Goal: Task Accomplishment & Management: Manage account settings

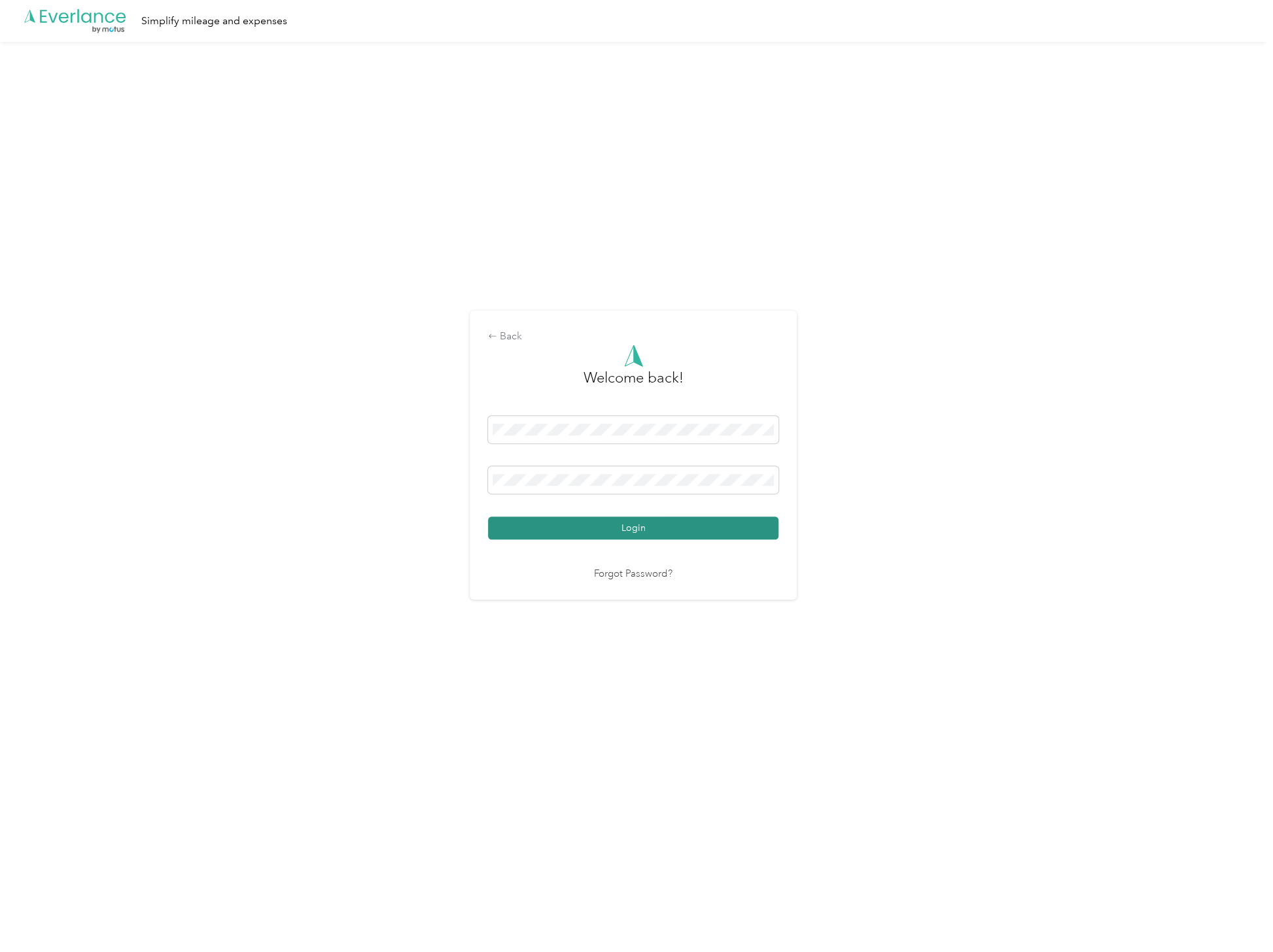
click at [575, 525] on button "Login" at bounding box center [633, 528] width 291 height 23
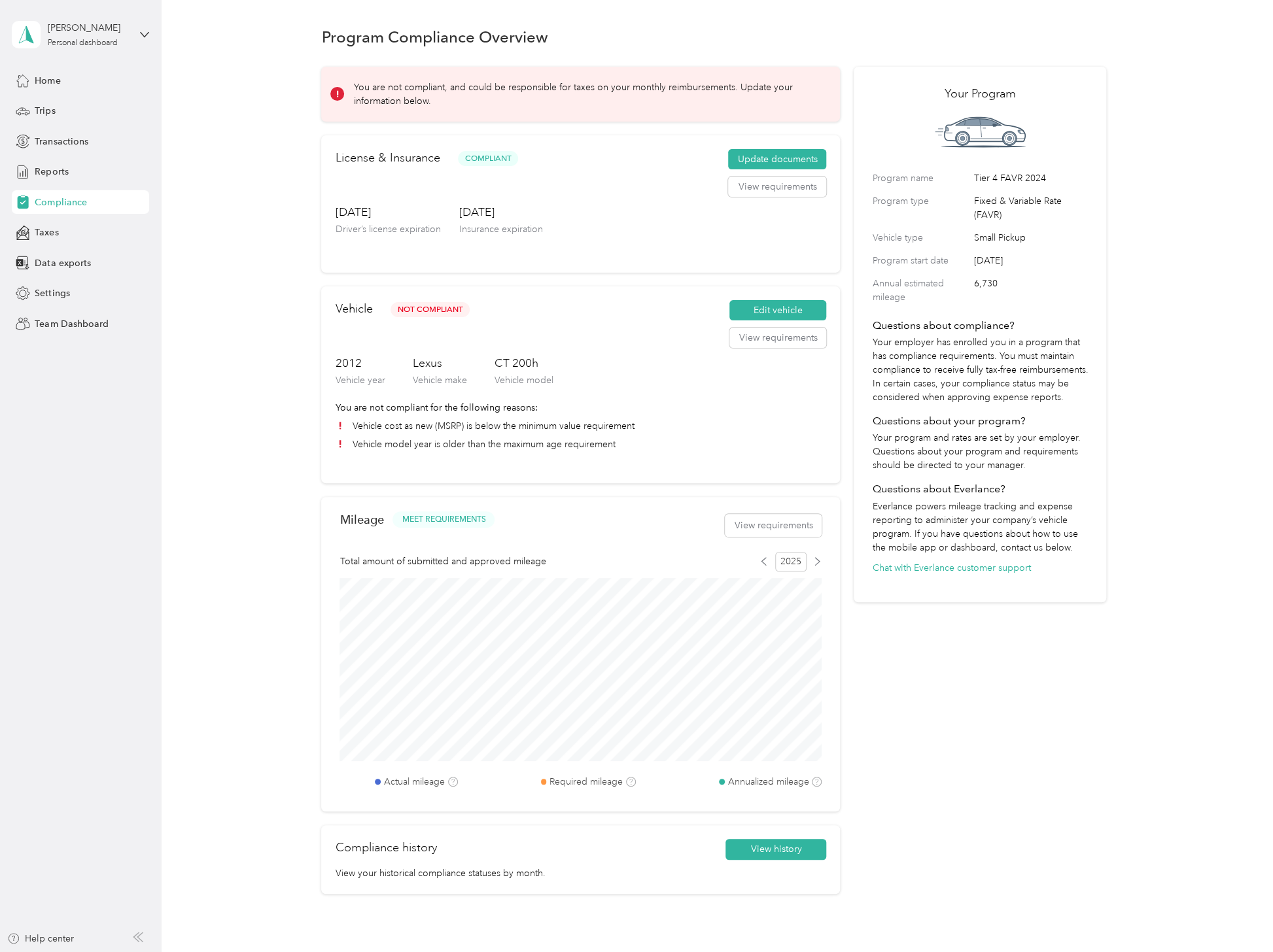
click at [68, 337] on aside "[PERSON_NAME] Personal dashboard Home Trips Transactions Reports Compliance Tax…" at bounding box center [80, 476] width 161 height 952
click at [73, 326] on span "Team Dashboard" at bounding box center [71, 324] width 73 height 14
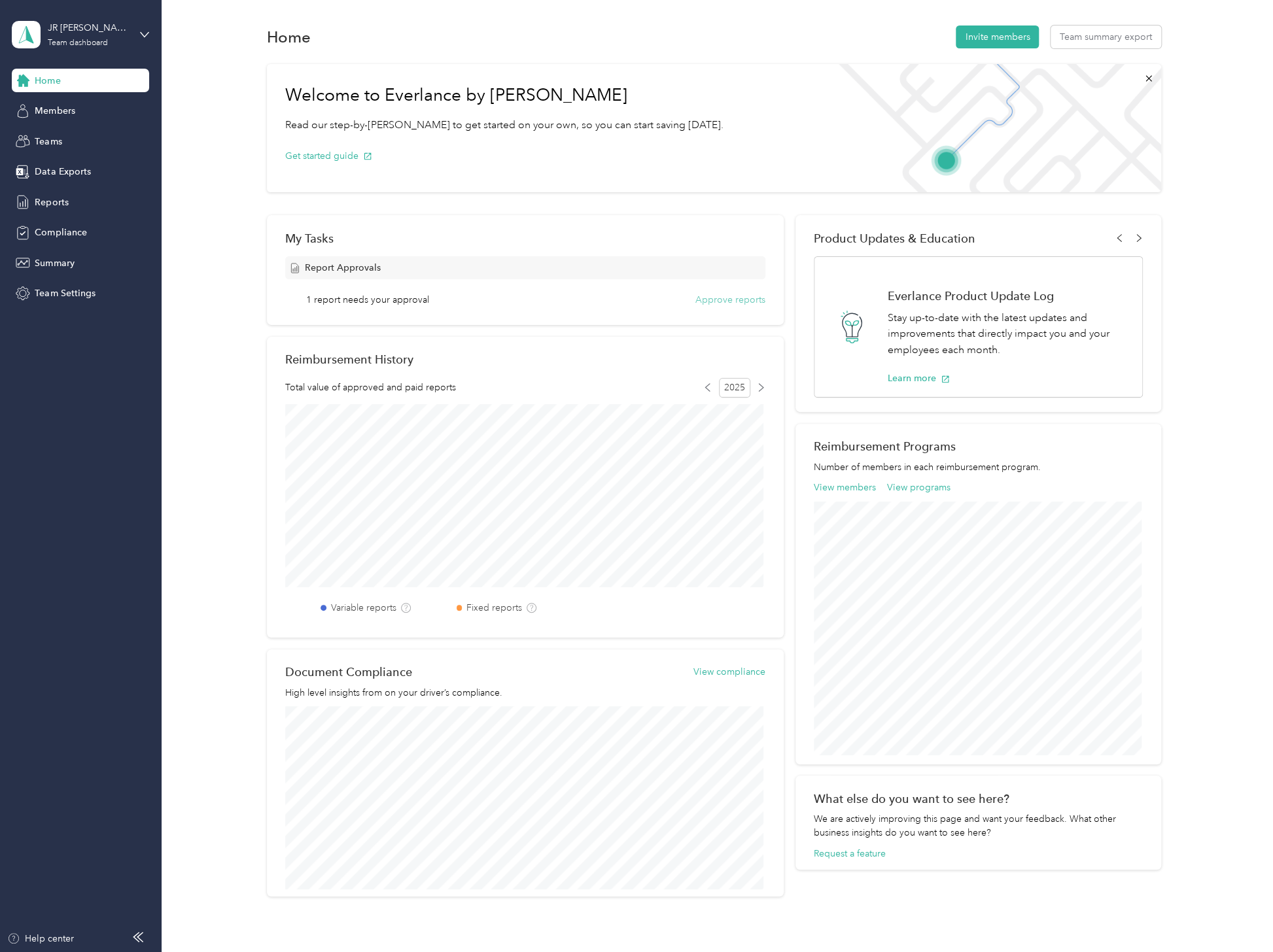
click at [728, 305] on button "Approve reports" at bounding box center [730, 300] width 70 height 14
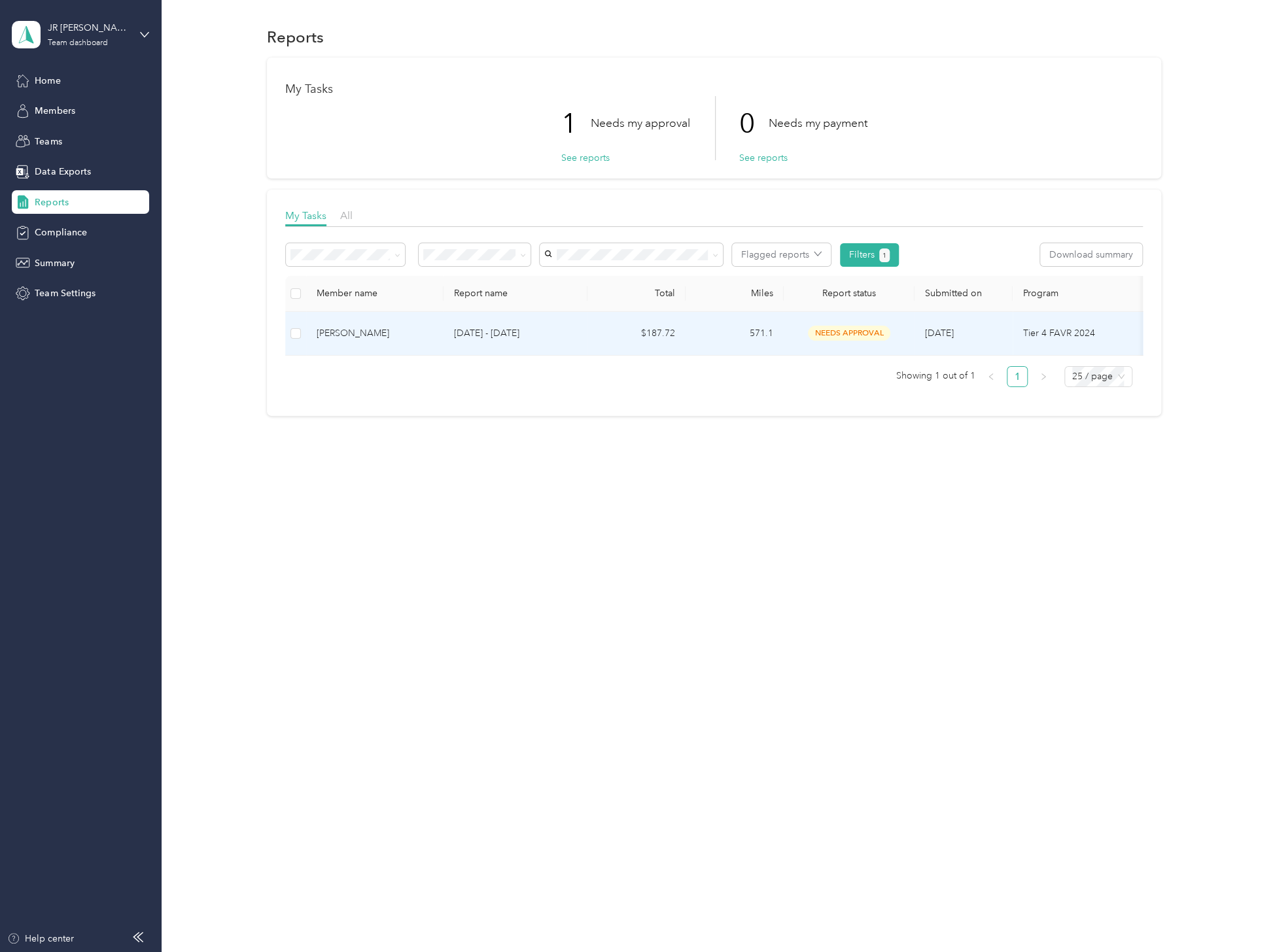
click at [307, 338] on td "[PERSON_NAME]" at bounding box center [374, 333] width 137 height 44
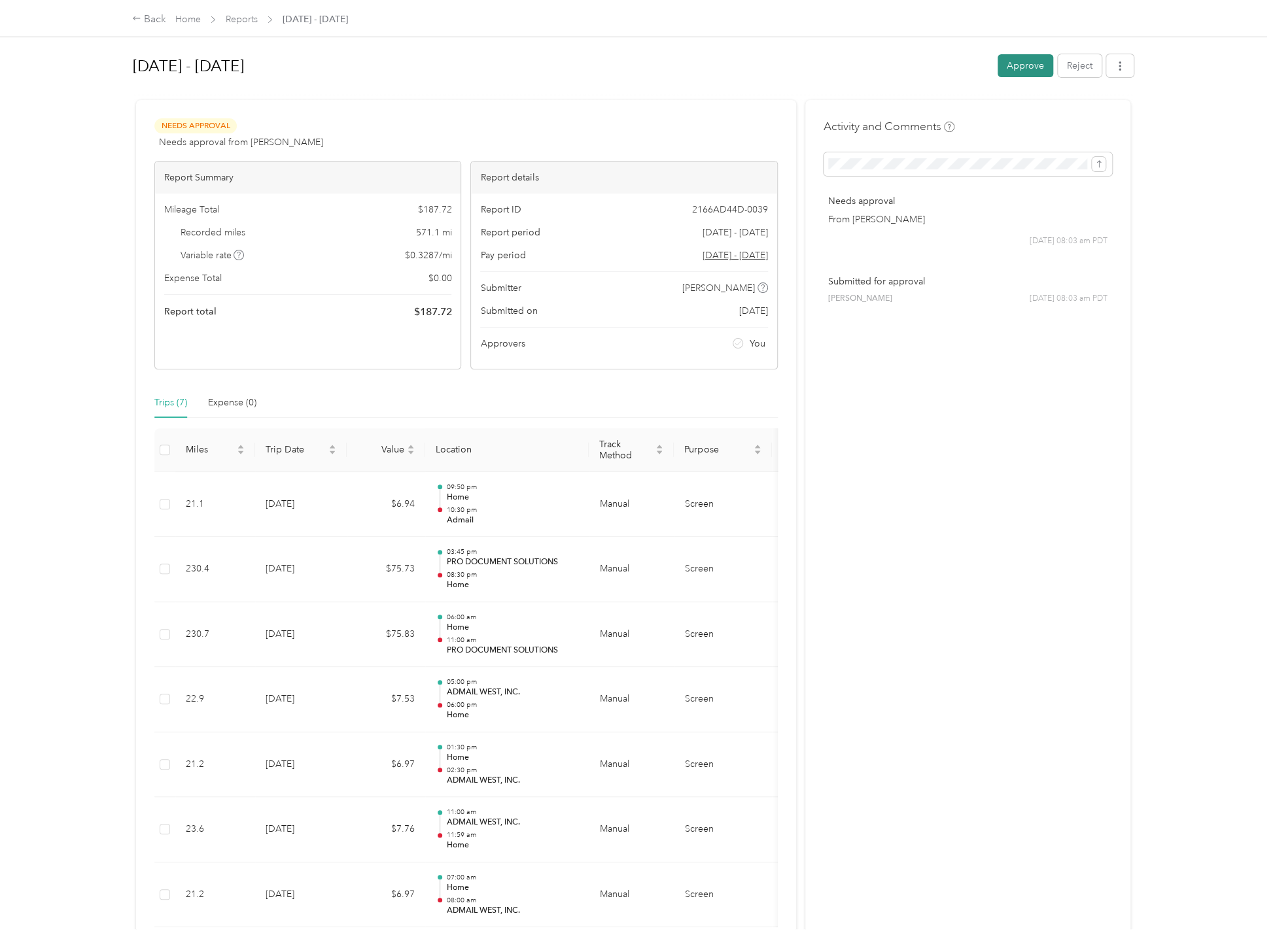
click at [1009, 65] on button "Approve" at bounding box center [1025, 66] width 56 height 23
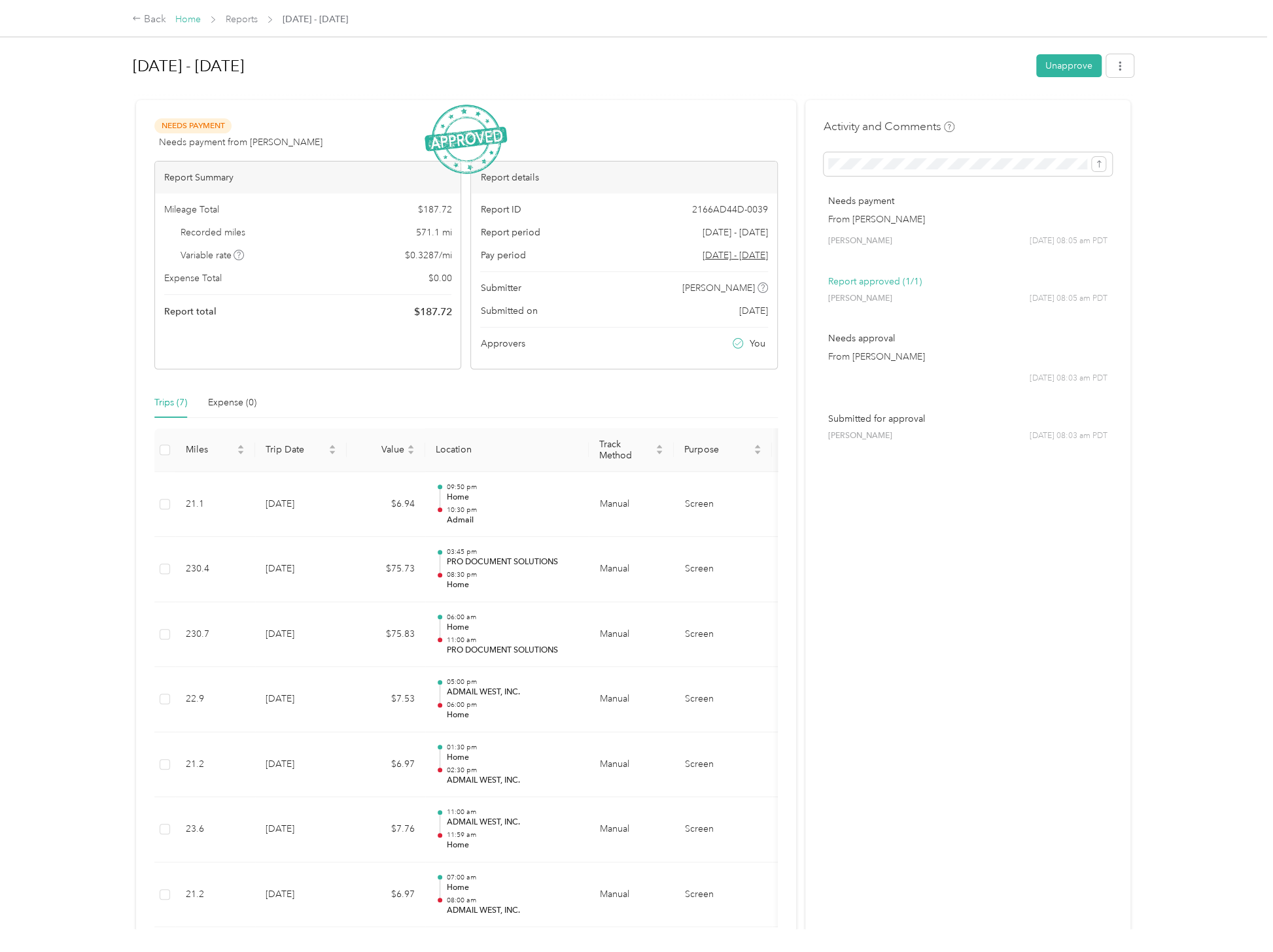
click at [188, 19] on link "Home" at bounding box center [188, 19] width 25 height 11
